Goal: Information Seeking & Learning: Find specific fact

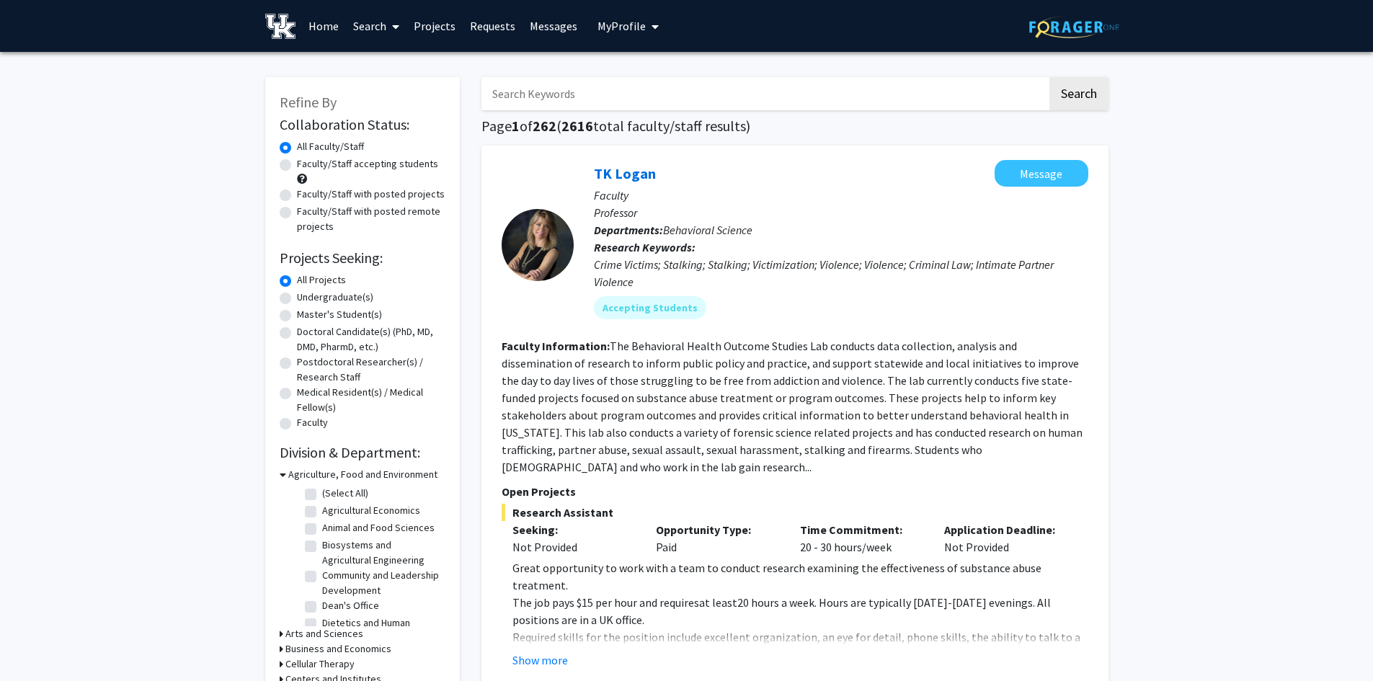
click at [608, 94] on input "Search Keywords" at bounding box center [764, 93] width 566 height 33
type input "[PERSON_NAME]"
click at [1079, 96] on button "Search" at bounding box center [1078, 93] width 59 height 33
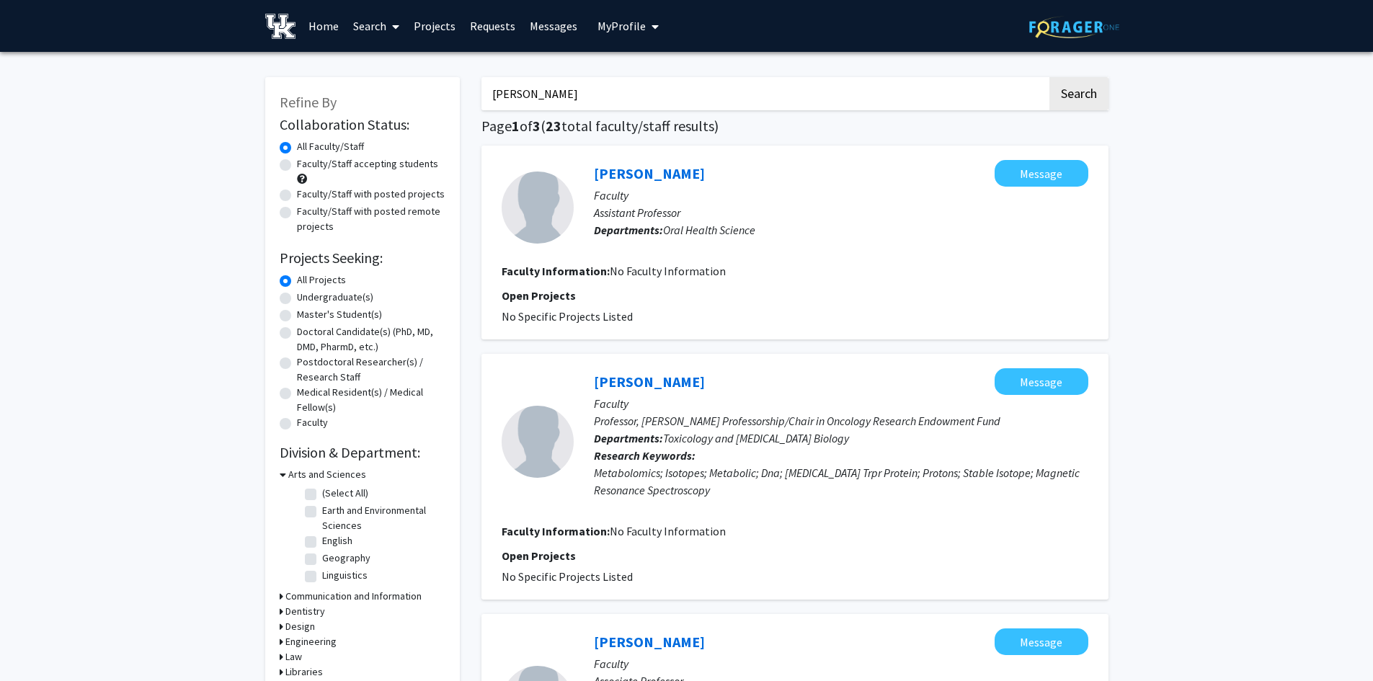
click at [391, 23] on span at bounding box center [392, 26] width 13 height 50
click at [388, 93] on span "Students" at bounding box center [390, 95] width 88 height 29
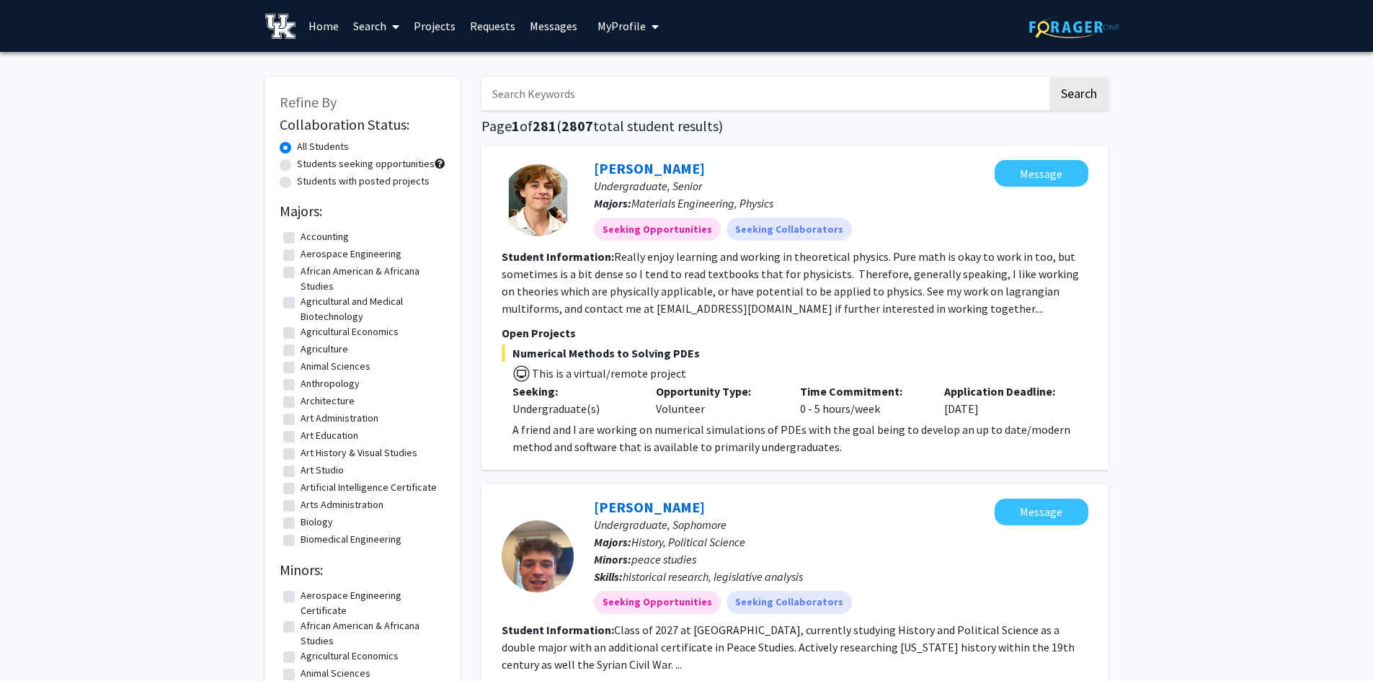
click at [546, 89] on input "Search Keywords" at bounding box center [764, 93] width 566 height 33
type input "n"
click at [1088, 93] on button "Search" at bounding box center [1078, 93] width 59 height 33
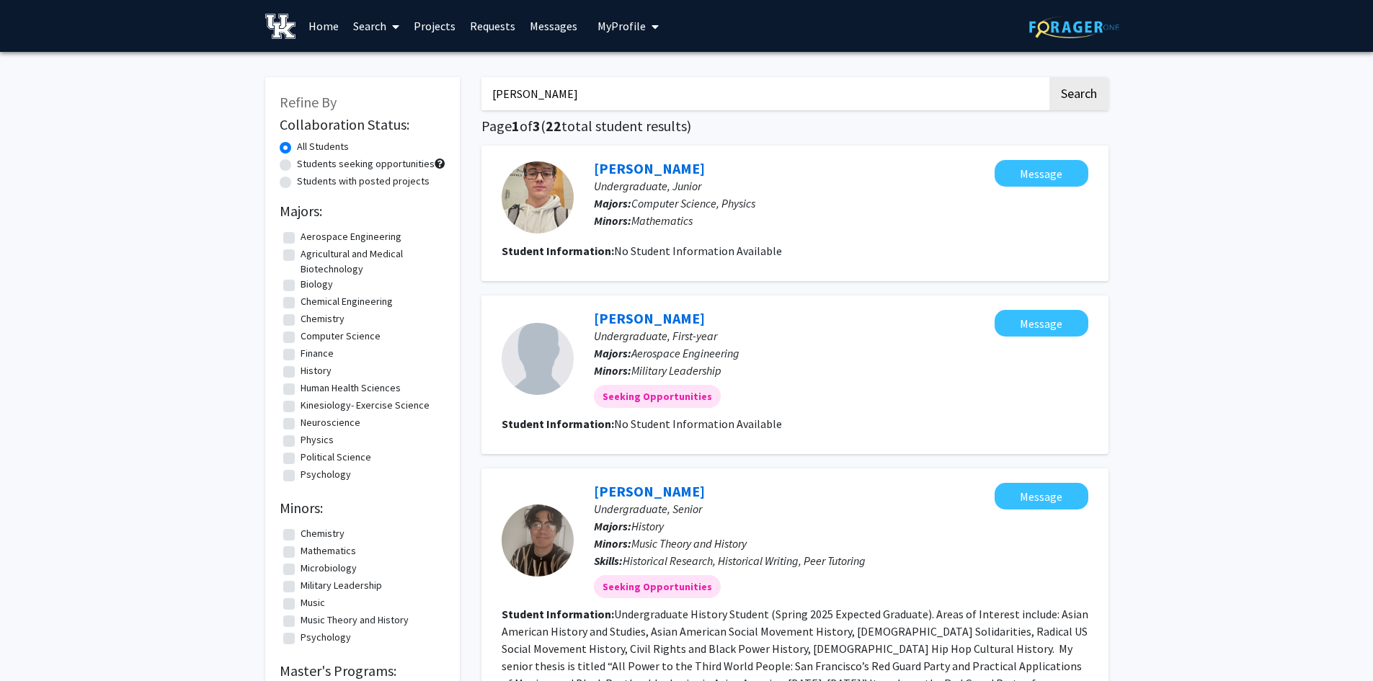
drag, startPoint x: 613, startPoint y: 99, endPoint x: 474, endPoint y: 88, distance: 140.2
click at [1073, 99] on button "Search" at bounding box center [1078, 93] width 59 height 33
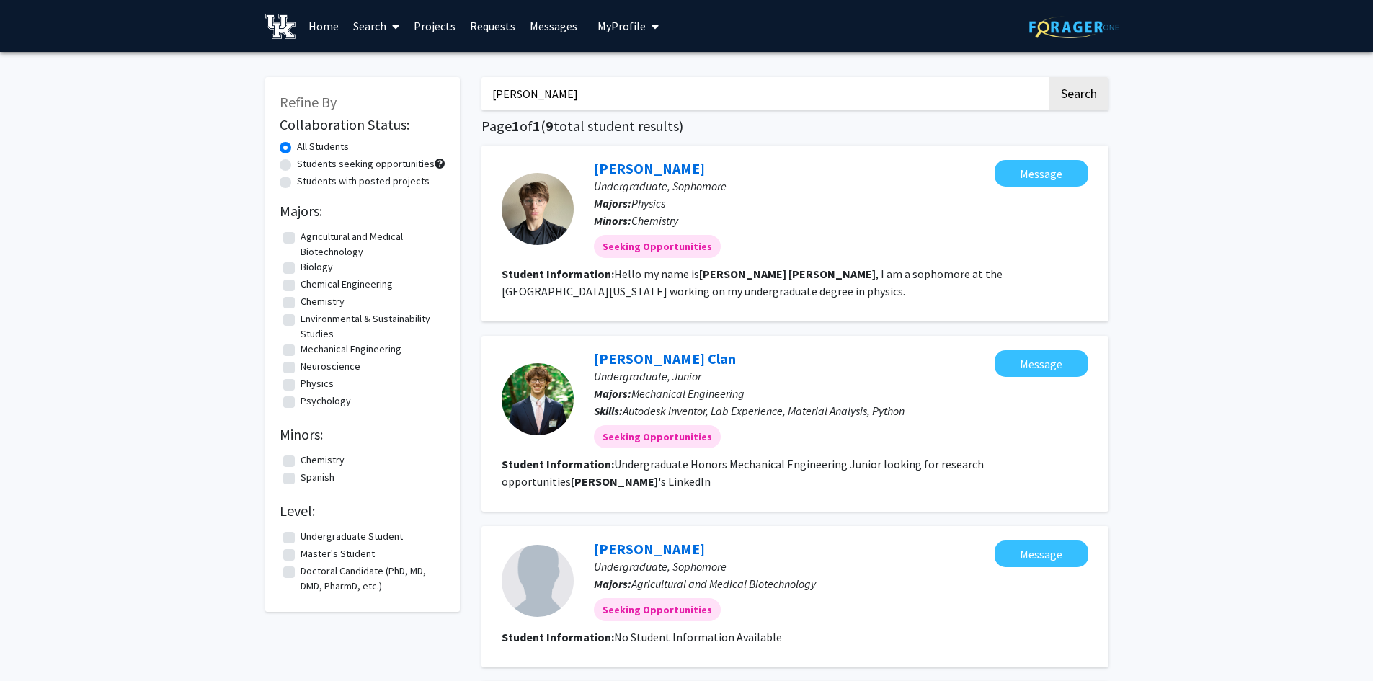
drag, startPoint x: 555, startPoint y: 91, endPoint x: 468, endPoint y: 91, distance: 87.2
type input "[PERSON_NAME]"
click at [1098, 97] on button "Search" at bounding box center [1078, 93] width 59 height 33
